Goal: Information Seeking & Learning: Find specific page/section

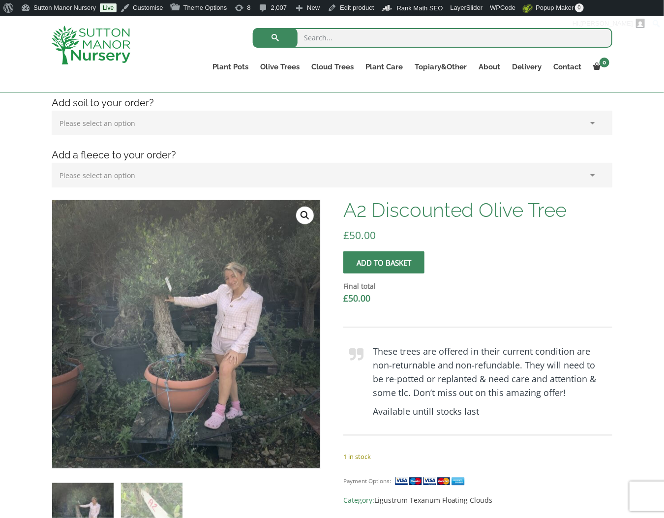
drag, startPoint x: 202, startPoint y: 63, endPoint x: 197, endPoint y: 52, distance: 12.1
click at [202, 63] on div "Search for: Plant Pots Resin Bonded Pots The Amalfi Pots The Milan Pots The Cap…" at bounding box center [389, 54] width 460 height 76
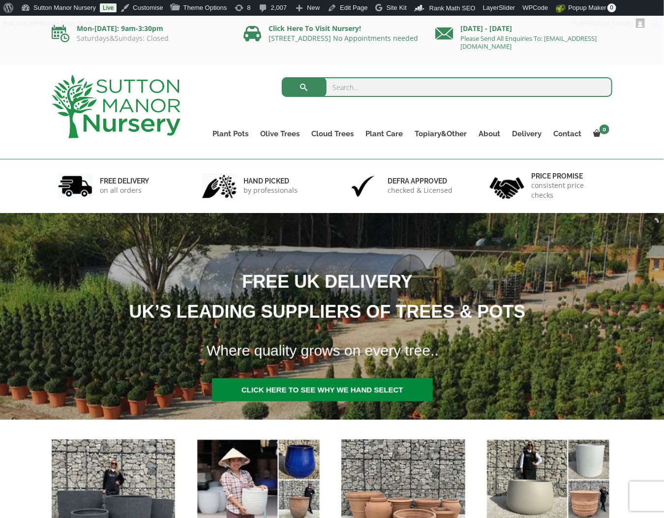
click at [355, 90] on input "search" at bounding box center [447, 87] width 331 height 20
type input "d6"
click at [282, 77] on button "submit" at bounding box center [304, 87] width 45 height 20
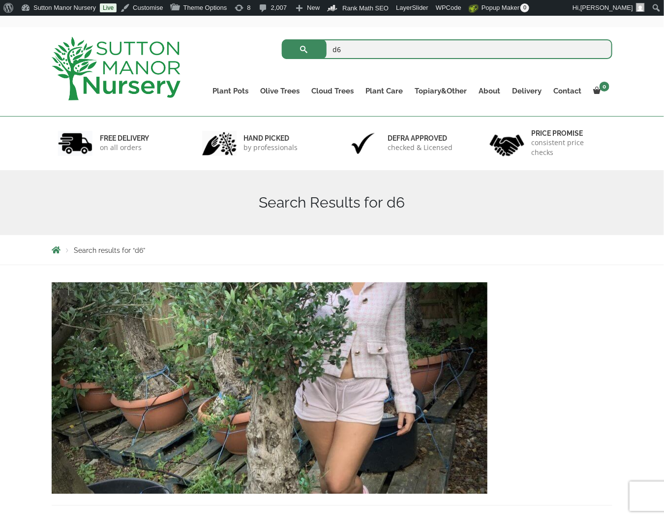
scroll to position [49, 0]
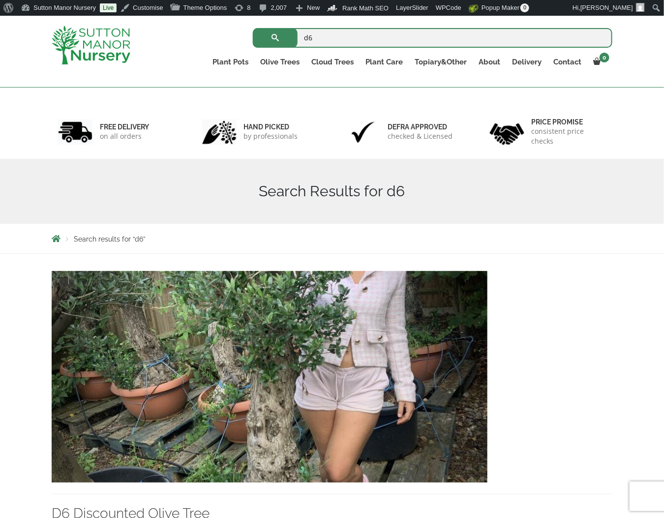
click at [304, 173] on div "Search Results for d6" at bounding box center [331, 191] width 575 height 65
